Goal: Check status: Check status

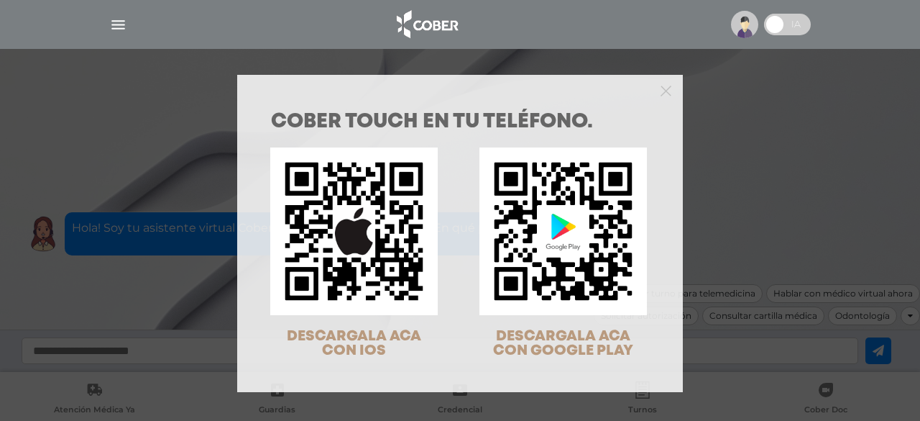
click at [670, 88] on div at bounding box center [460, 89] width 446 height 29
click at [664, 90] on icon "Close" at bounding box center [666, 91] width 11 height 11
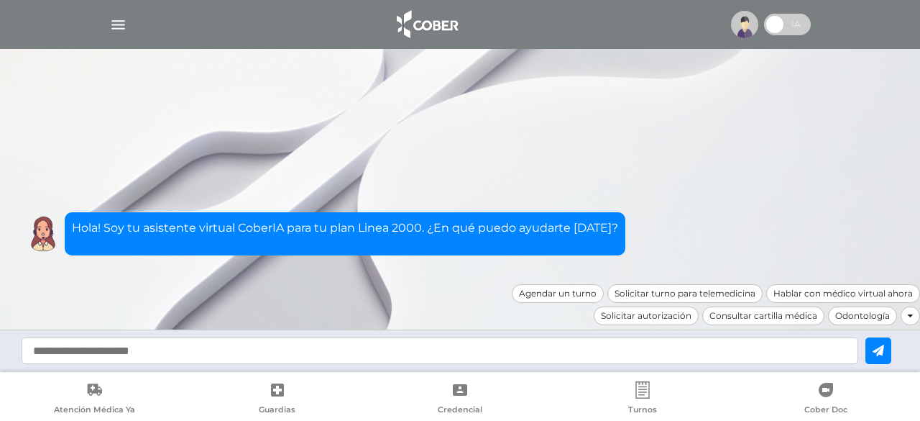
click at [121, 24] on img "button" at bounding box center [118, 25] width 18 height 18
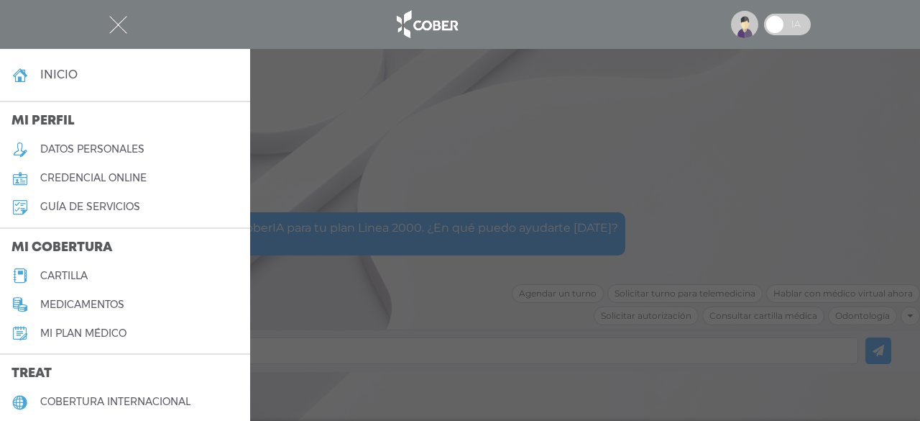
scroll to position [239, 0]
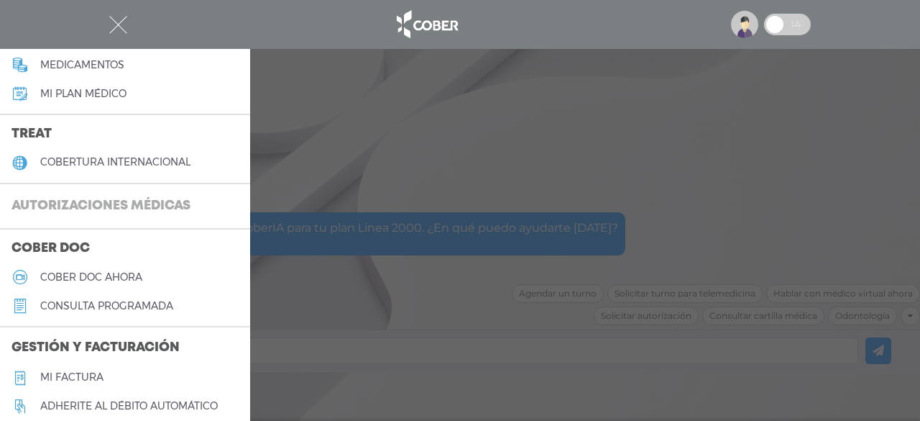
click at [131, 208] on h3 "Autorizaciones médicas" at bounding box center [101, 206] width 202 height 27
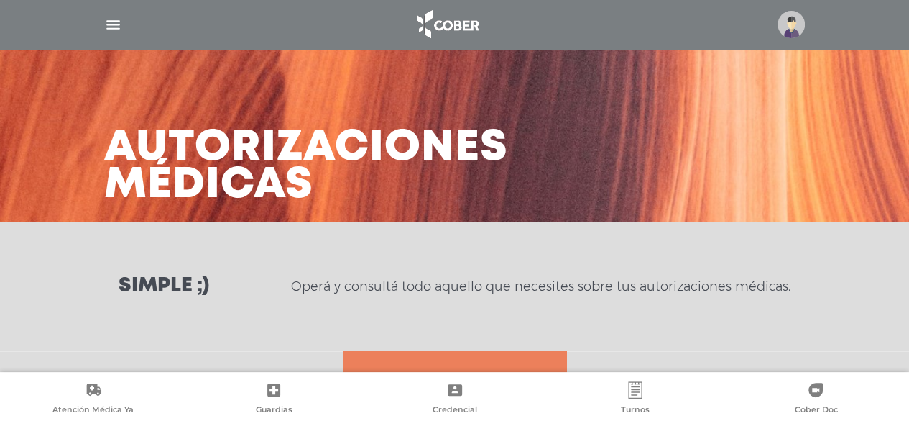
scroll to position [239, 0]
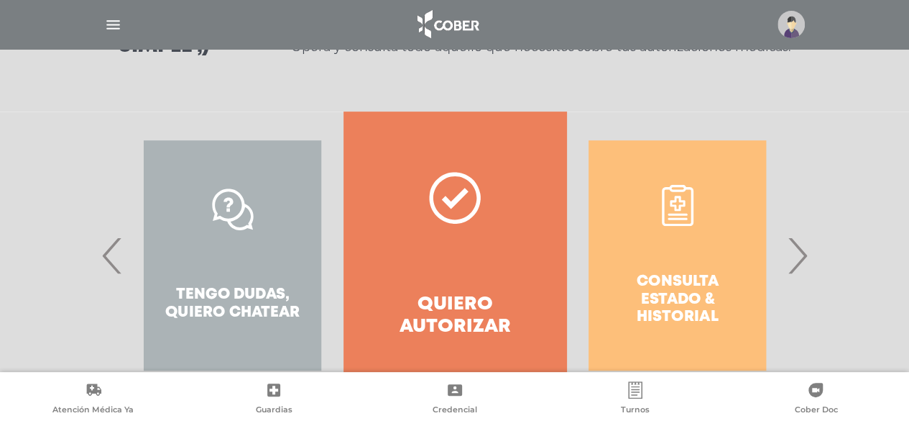
click at [805, 258] on span "›" at bounding box center [798, 255] width 28 height 78
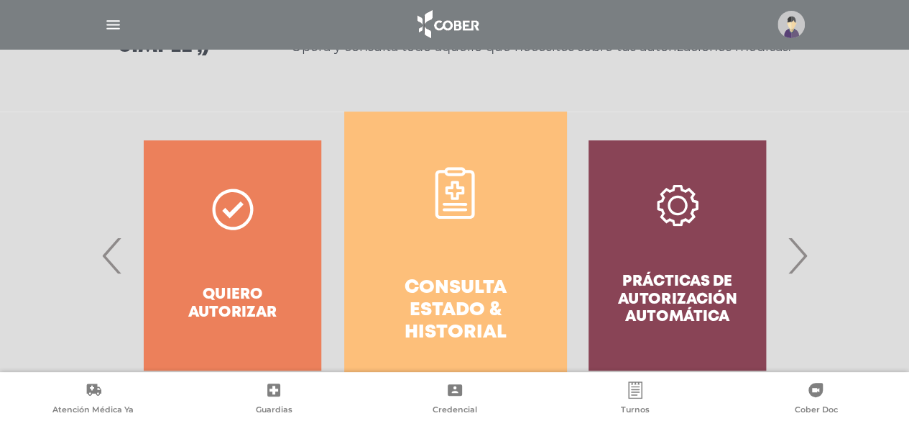
scroll to position [301, 0]
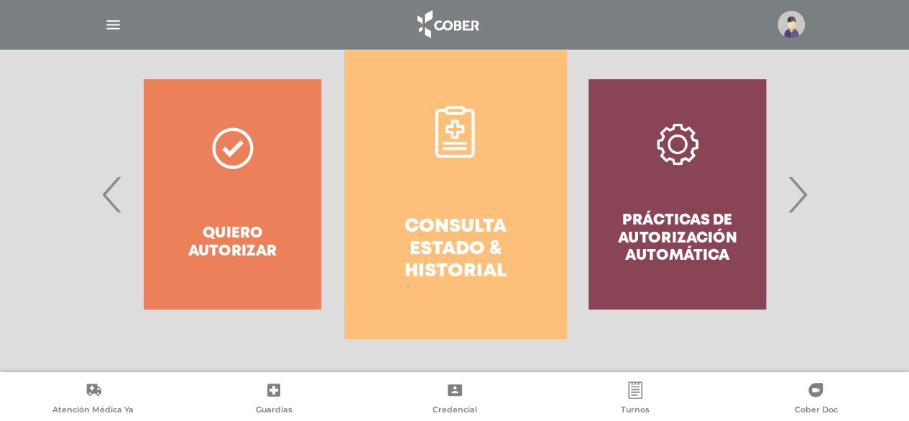
click at [446, 218] on h4 "Consulta estado & historial" at bounding box center [455, 250] width 170 height 68
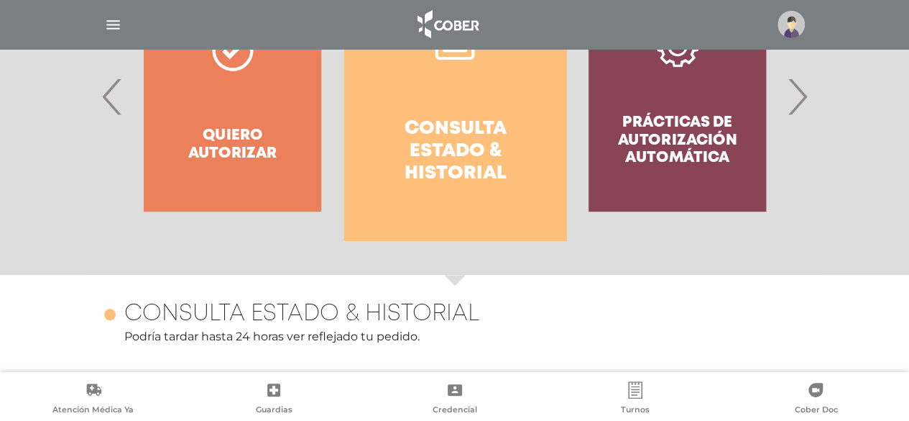
scroll to position [638, 0]
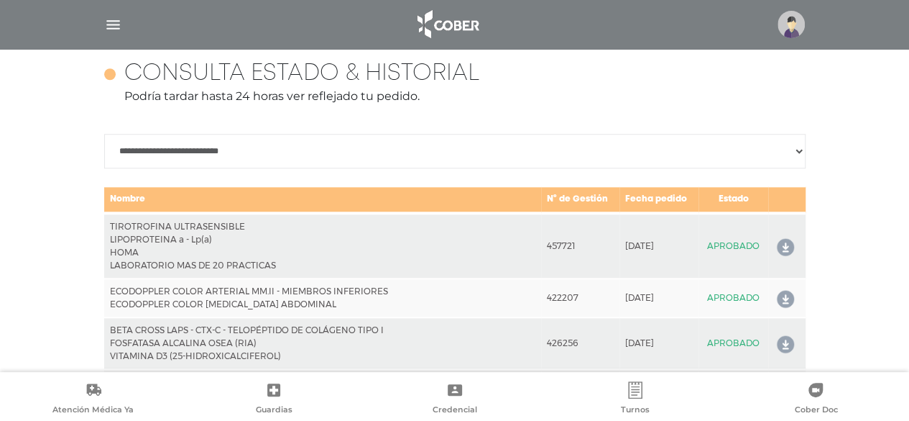
click at [796, 148] on select "**********" at bounding box center [455, 151] width 702 height 35
select select "**********"
click at [104, 134] on select "**********" at bounding box center [455, 151] width 702 height 35
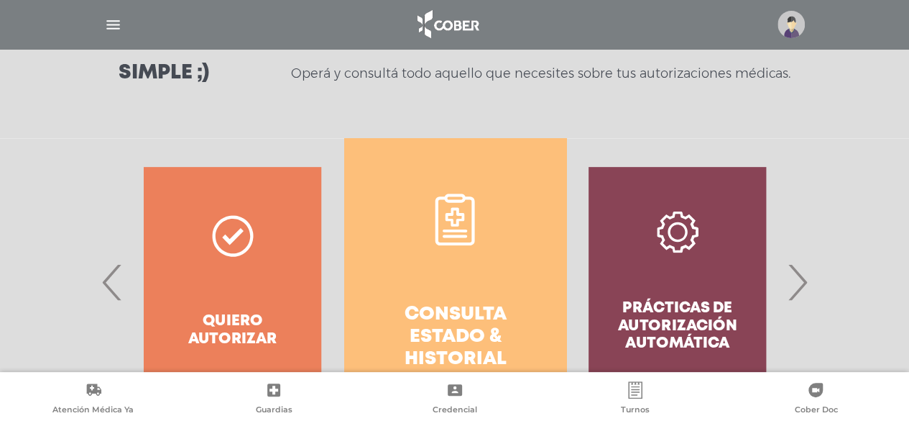
scroll to position [216, 0]
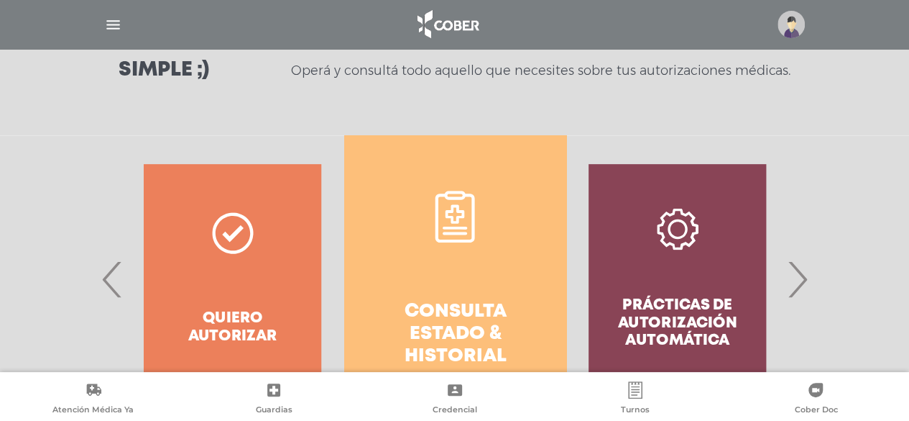
click at [806, 285] on span "›" at bounding box center [798, 279] width 28 height 78
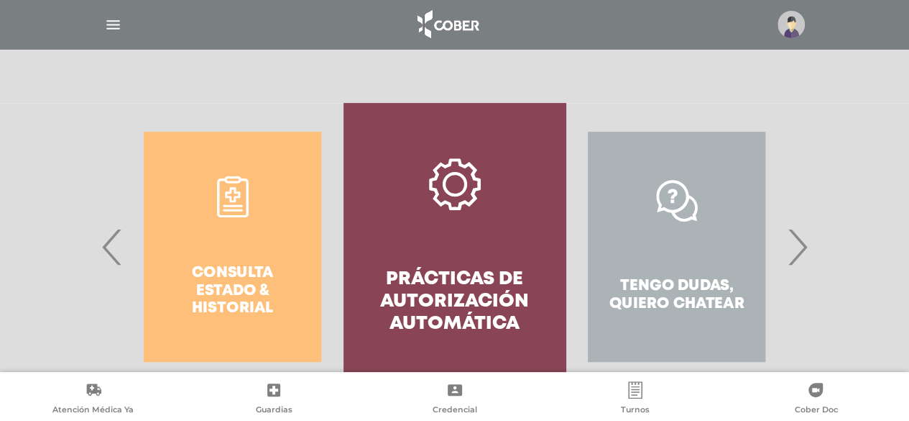
scroll to position [278, 0]
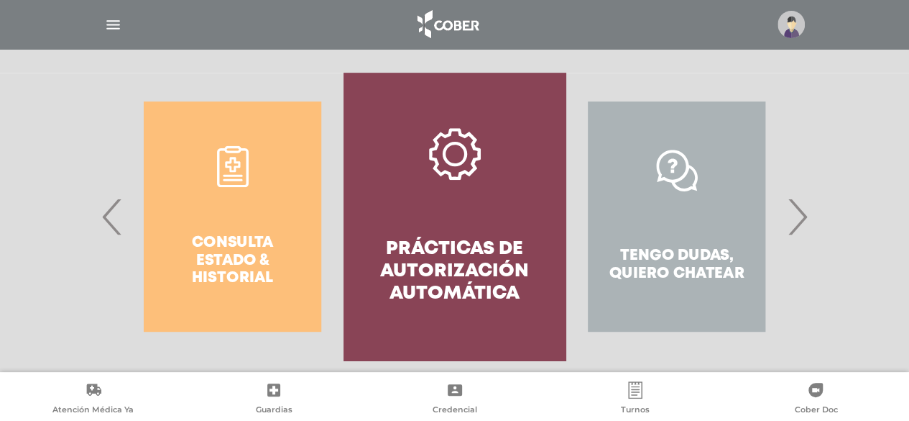
click at [804, 224] on span "›" at bounding box center [798, 217] width 28 height 78
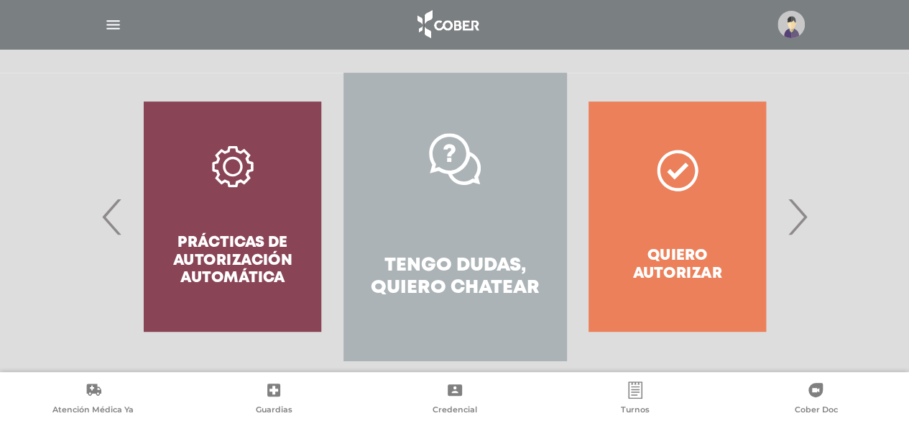
click at [801, 218] on span "›" at bounding box center [798, 217] width 28 height 78
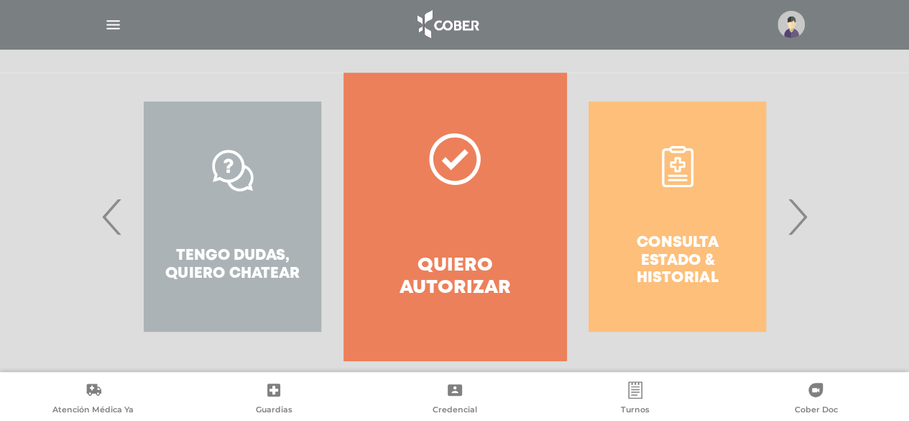
click at [801, 218] on span "›" at bounding box center [798, 217] width 28 height 78
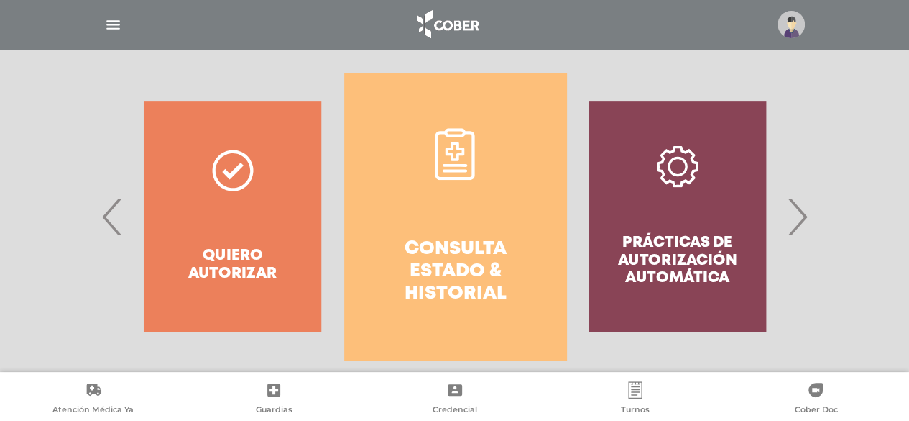
click at [801, 218] on span "›" at bounding box center [798, 217] width 28 height 78
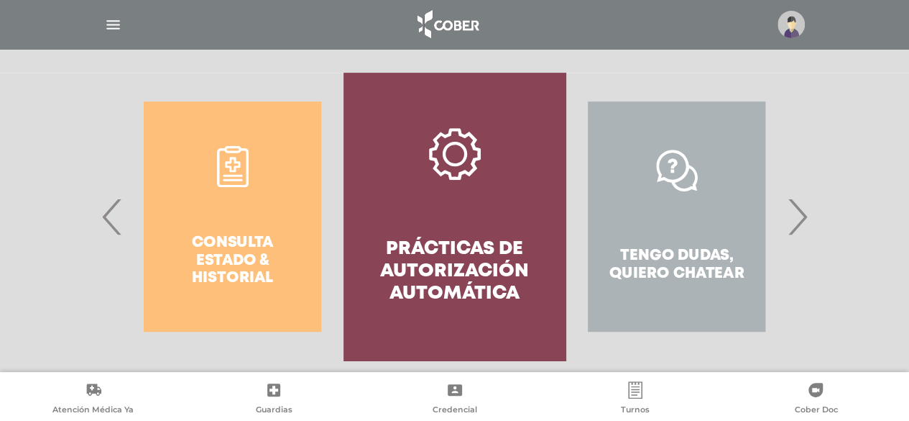
click at [801, 218] on span "›" at bounding box center [798, 217] width 28 height 78
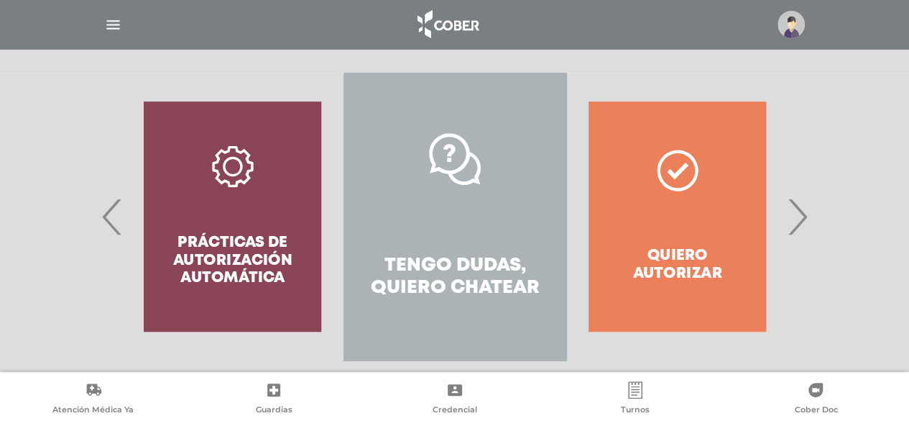
click at [801, 218] on span "›" at bounding box center [798, 217] width 28 height 78
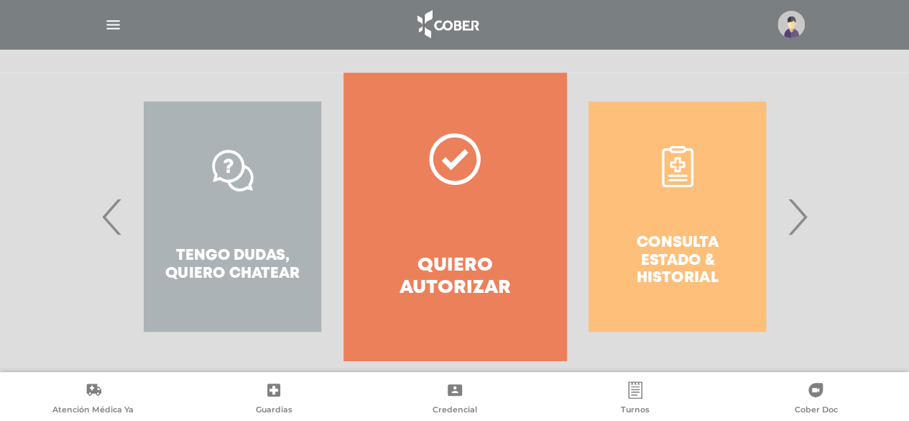
click at [801, 218] on span "›" at bounding box center [798, 217] width 28 height 78
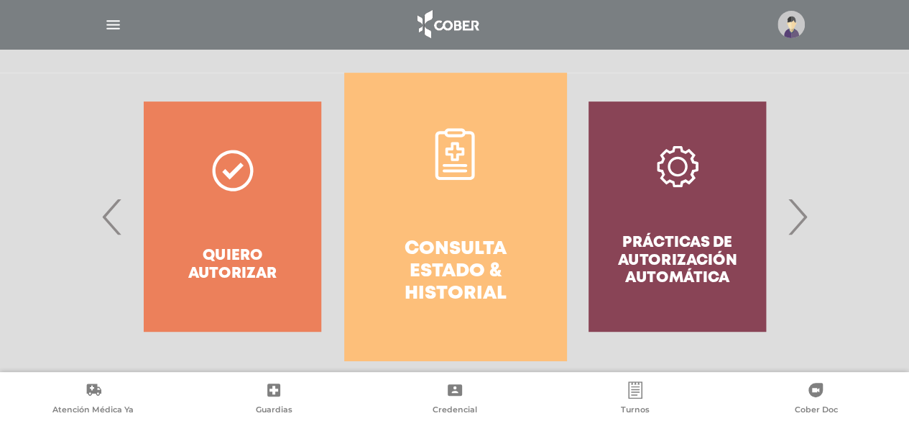
click at [801, 218] on span "›" at bounding box center [798, 217] width 28 height 78
